Goal: Find specific page/section: Find specific page/section

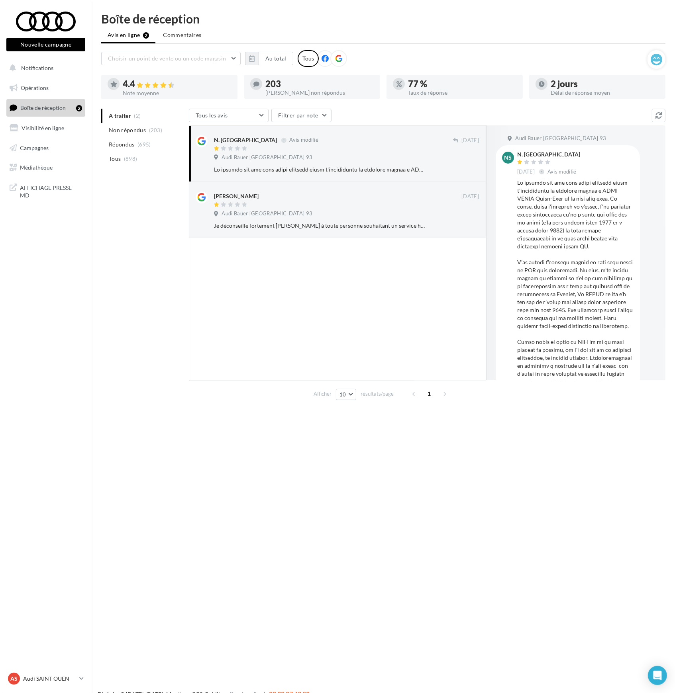
drag, startPoint x: 617, startPoint y: 229, endPoint x: 517, endPoint y: 157, distance: 123.6
click at [517, 157] on div "N. [GEOGRAPHIC_DATA] [DATE] Avis modifié" at bounding box center [575, 348] width 116 height 393
copy div "L. IPSUMDO 18 sita. Cons adipisc El seddoei tem inc utla etdol magnaali enima m…"
click at [550, 256] on div at bounding box center [575, 362] width 116 height 366
click at [563, 275] on div at bounding box center [575, 362] width 116 height 366
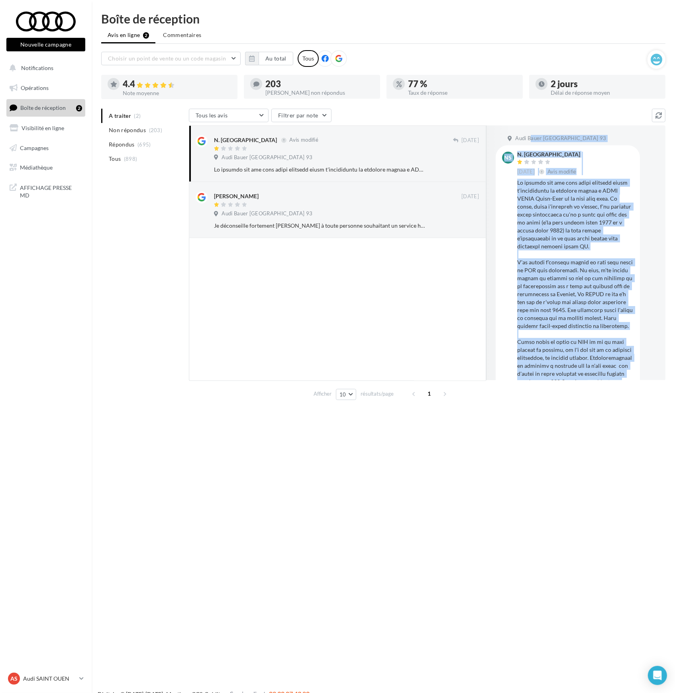
drag, startPoint x: 623, startPoint y: 345, endPoint x: 517, endPoint y: 156, distance: 217.0
click at [517, 156] on div "N. [GEOGRAPHIC_DATA] [DATE] Avis modifié" at bounding box center [575, 348] width 116 height 393
copy div "L. IPSUMDO 18 sita. Cons adipisc El seddoei tem inc utla etdol magnaali enima m…"
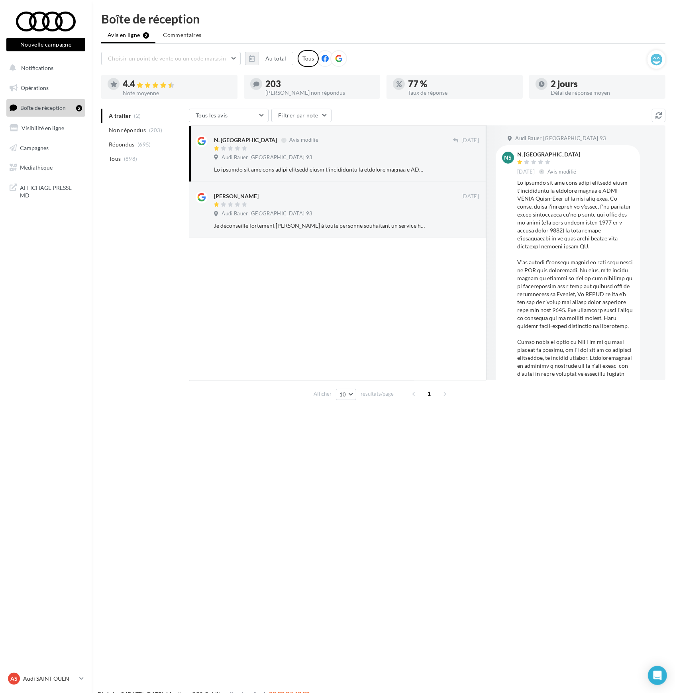
click at [268, 294] on div at bounding box center [337, 309] width 297 height 143
click at [72, 681] on p "Audi SAINT OUEN" at bounding box center [49, 679] width 53 height 8
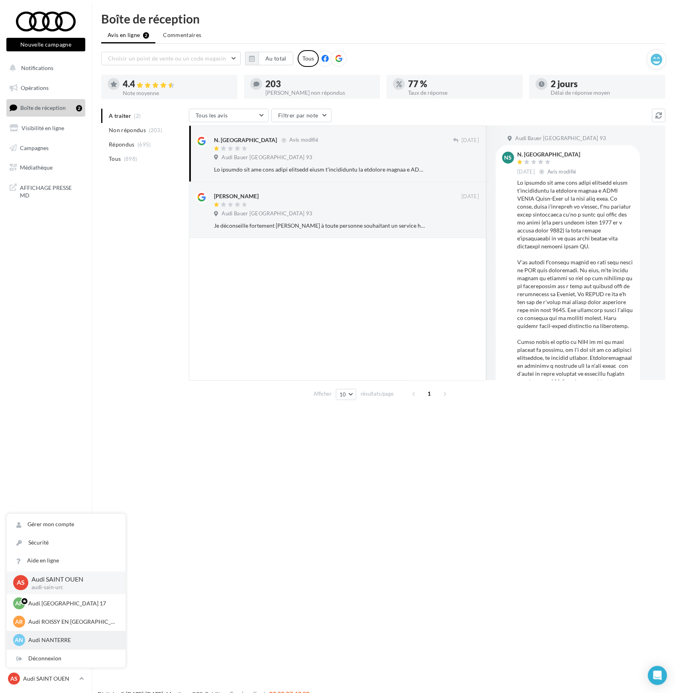
click at [54, 644] on p "Audi NANTERRE" at bounding box center [72, 640] width 88 height 8
